Goal: Navigation & Orientation: Find specific page/section

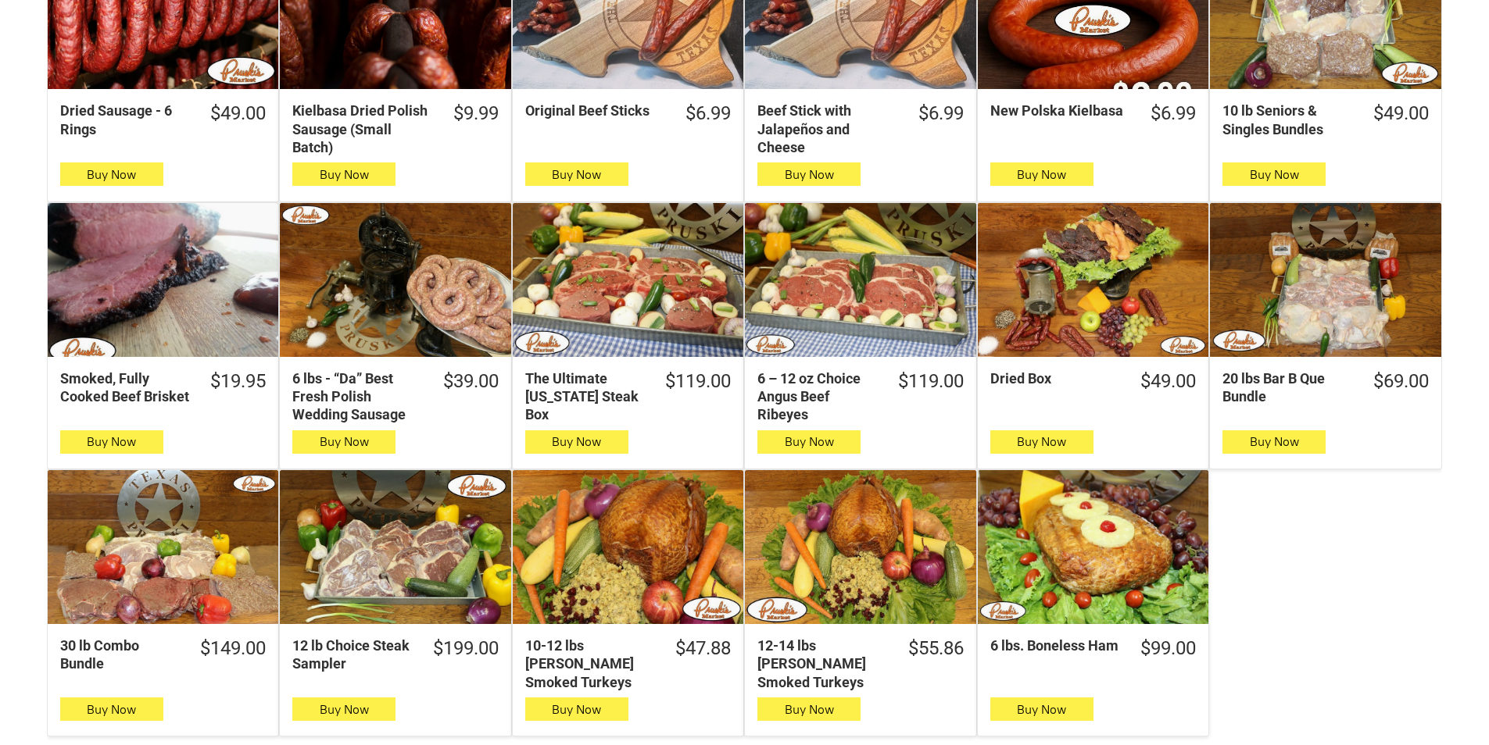
scroll to position [625, 0]
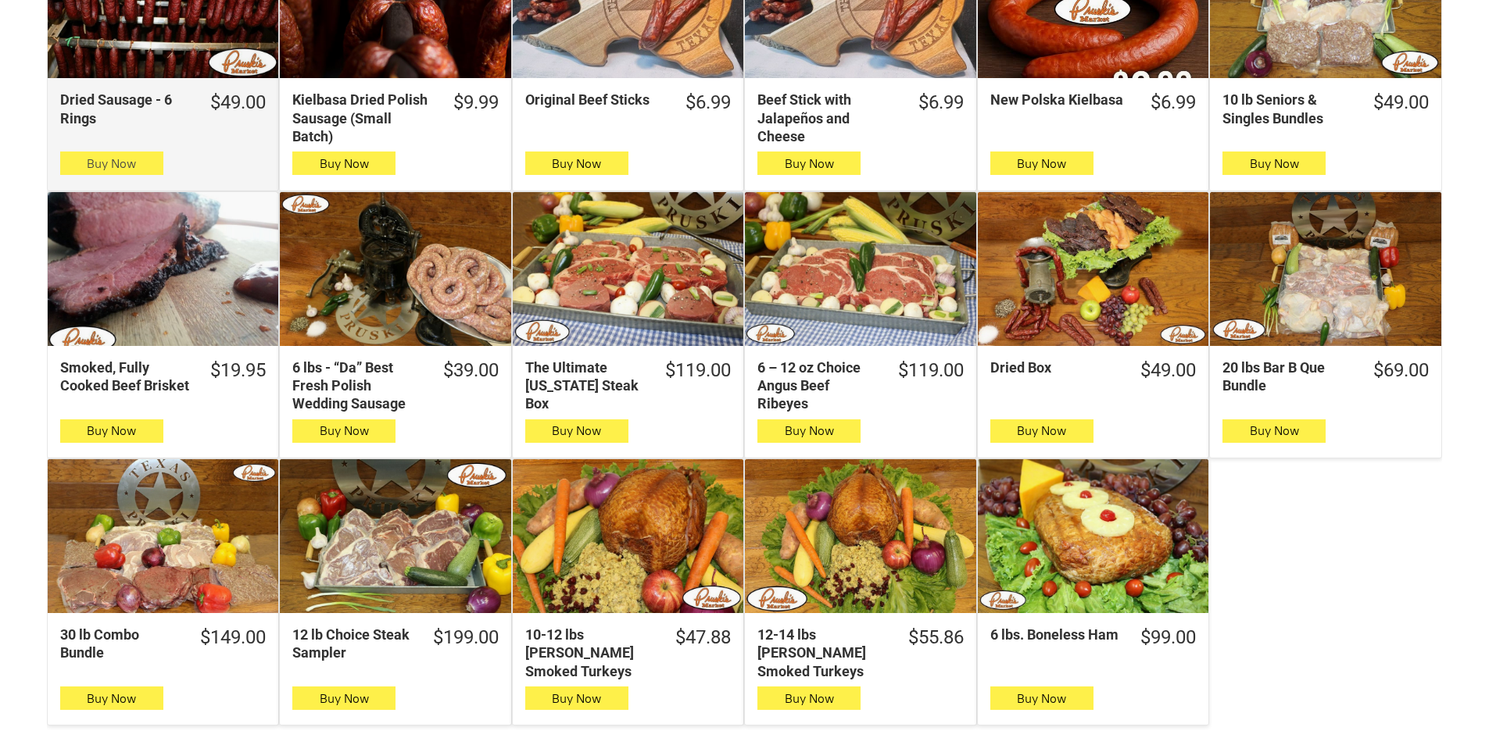
click at [110, 163] on icon "button" at bounding box center [111, 163] width 16 height 19
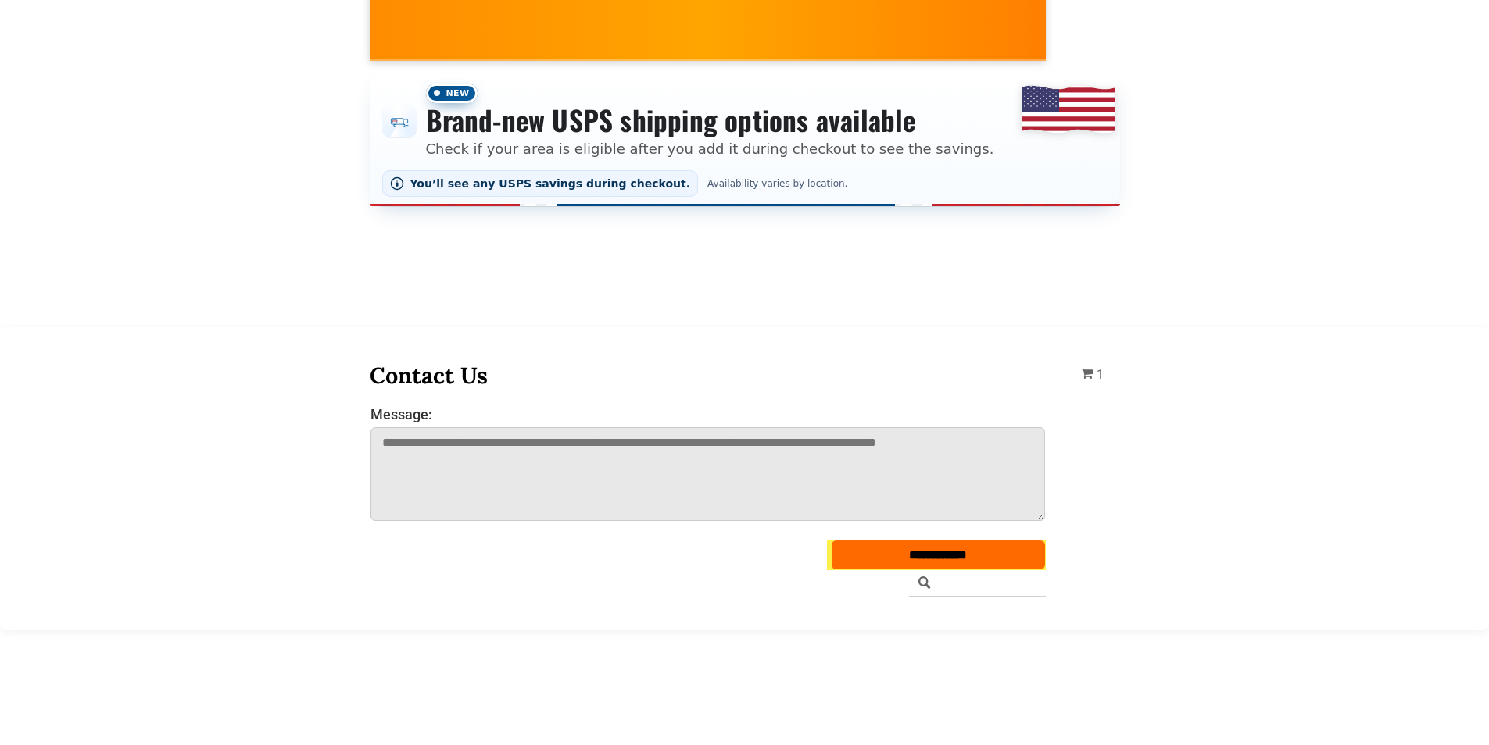
scroll to position [0, 0]
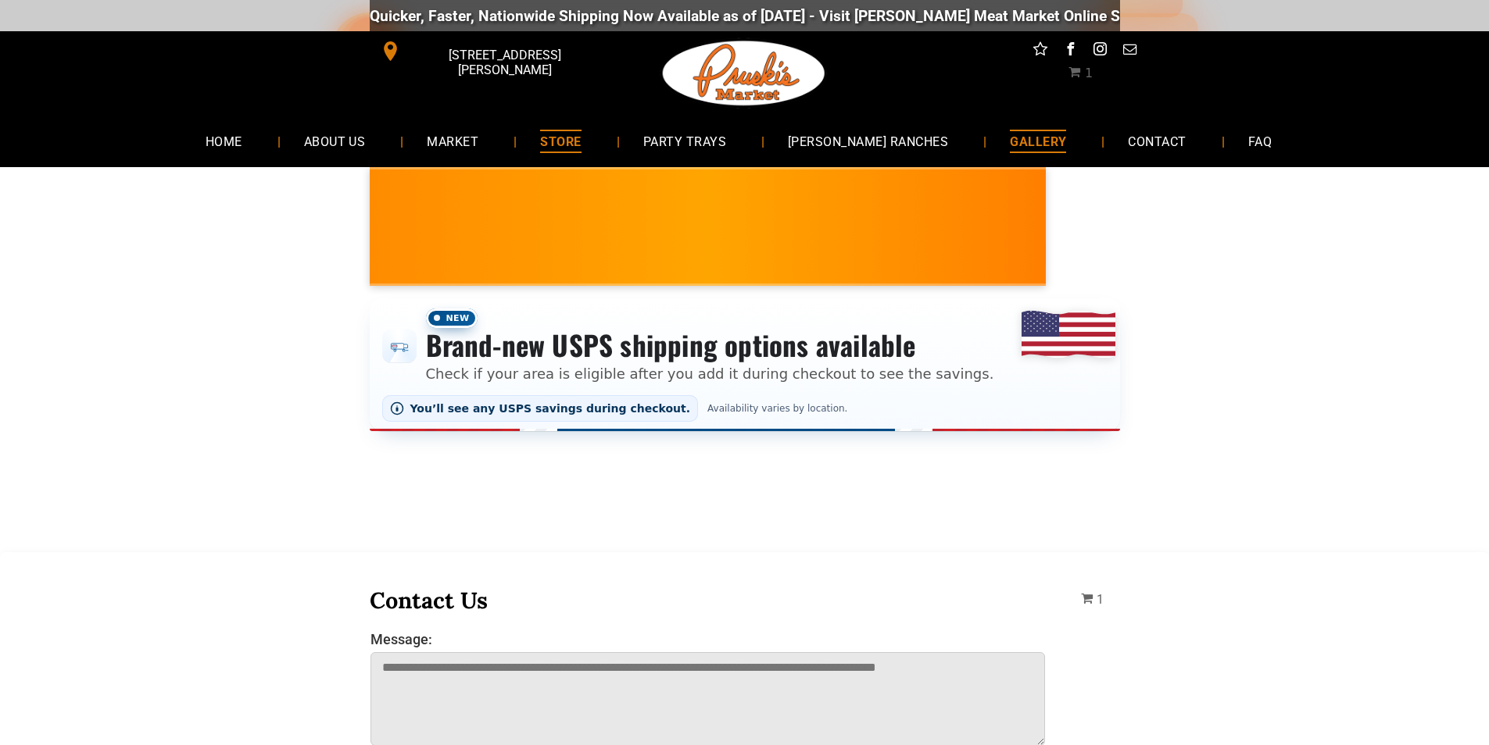
click at [1010, 145] on span "GALLERY" at bounding box center [1038, 141] width 56 height 23
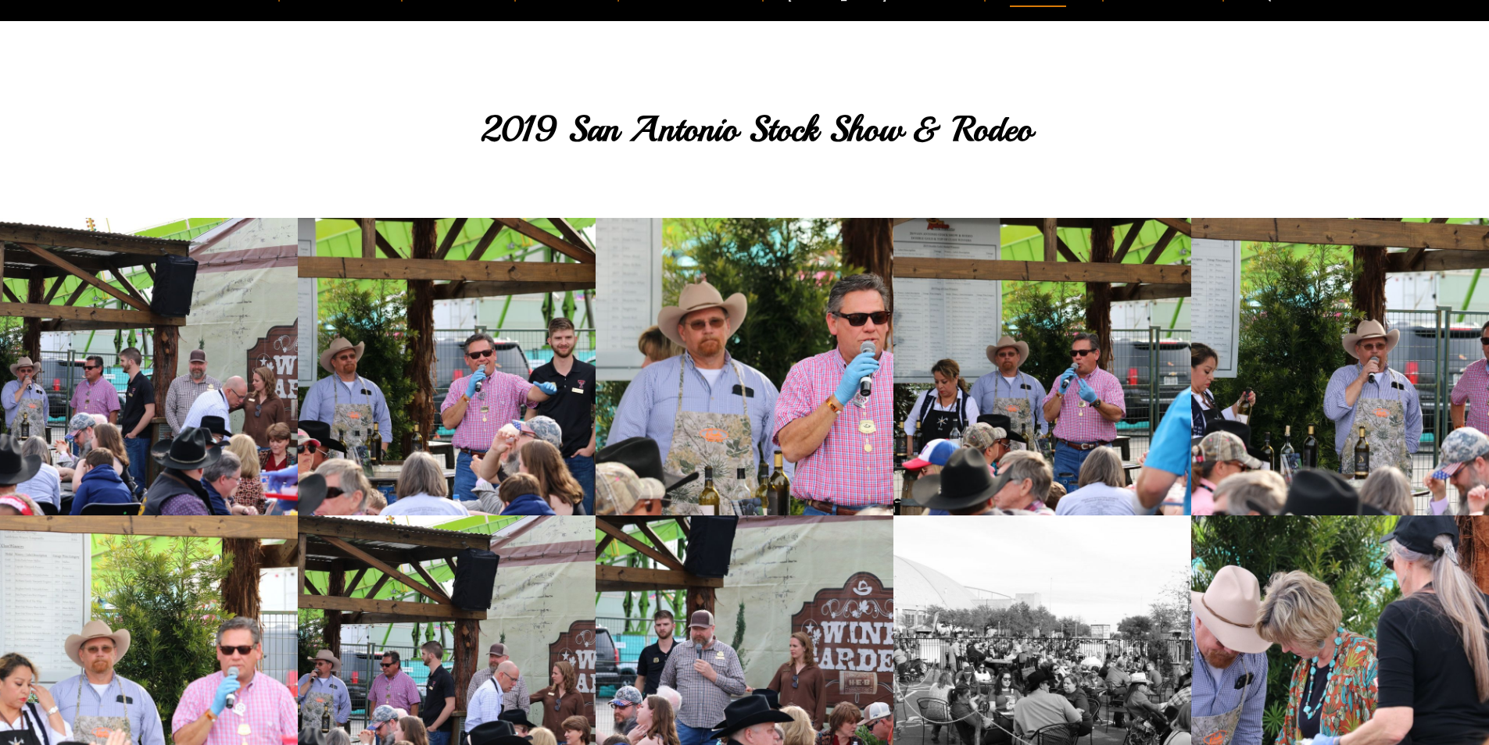
scroll to position [78, 0]
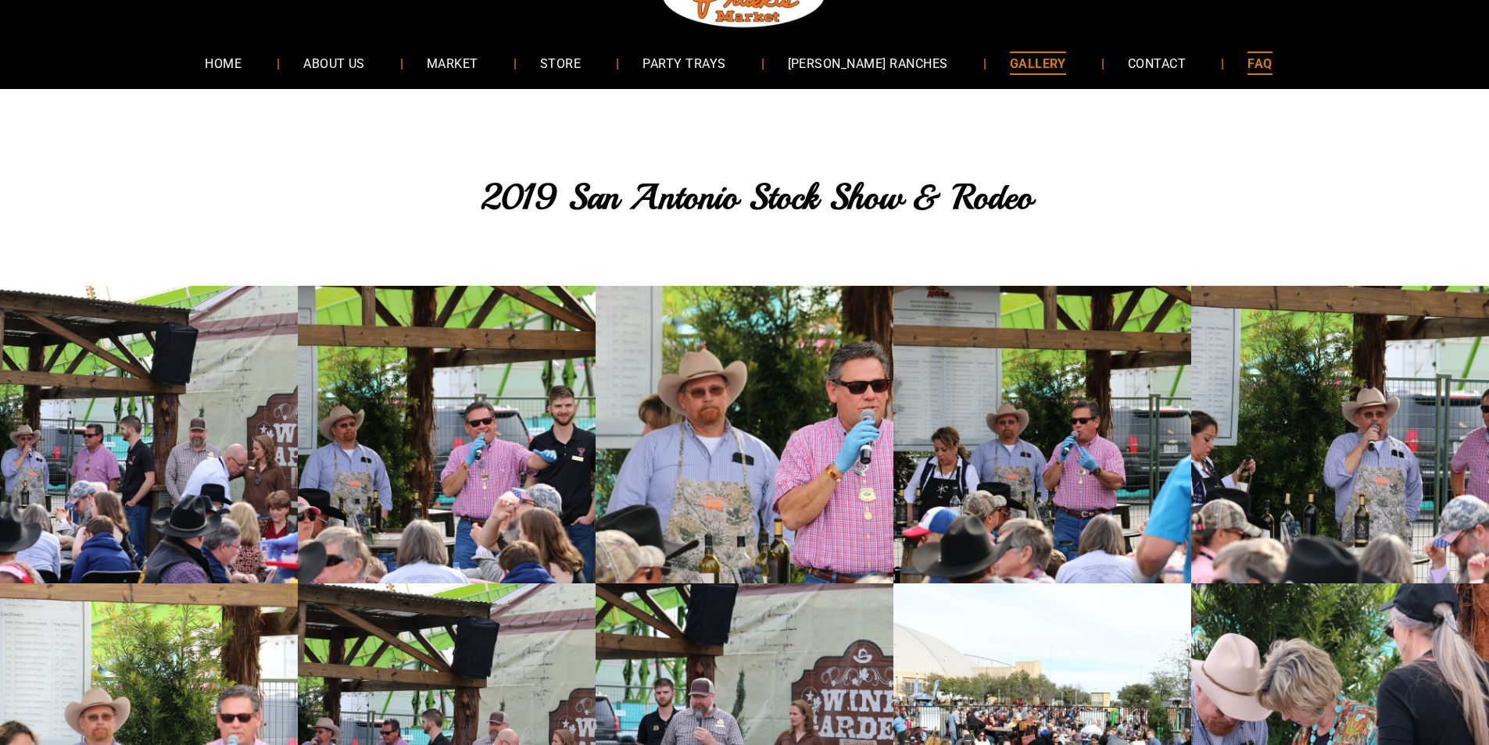
click at [1224, 74] on link "FAQ" at bounding box center [1259, 62] width 71 height 41
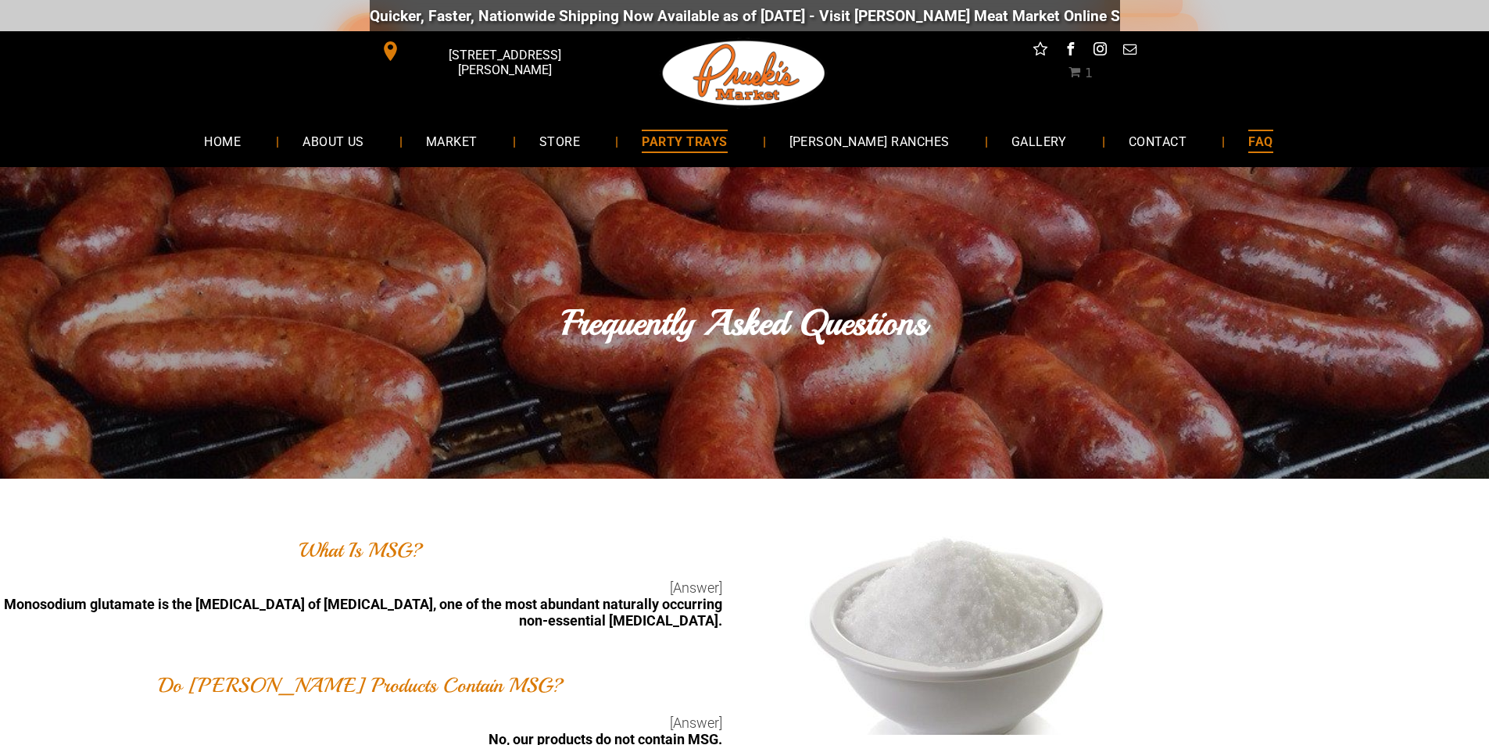
click at [720, 147] on span "PARTY TRAYS" at bounding box center [684, 141] width 85 height 23
